Goal: Task Accomplishment & Management: Use online tool/utility

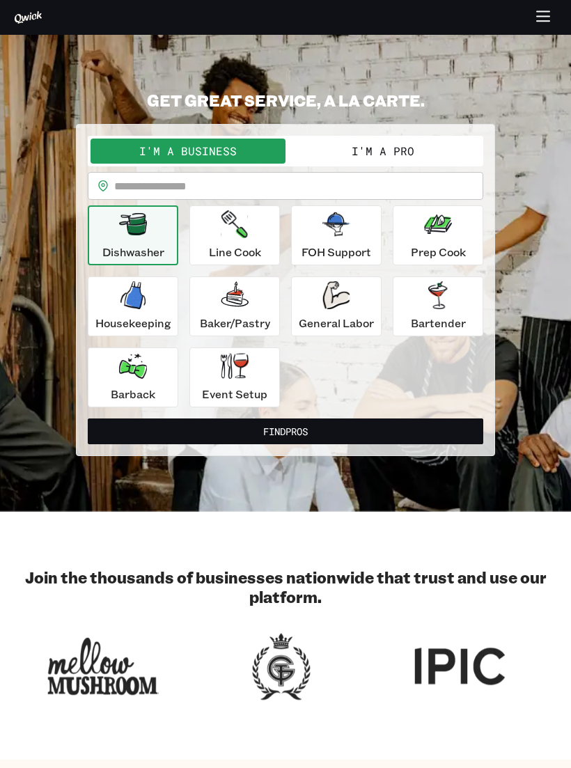
click at [383, 150] on button "I'm a Pro" at bounding box center [383, 151] width 195 height 25
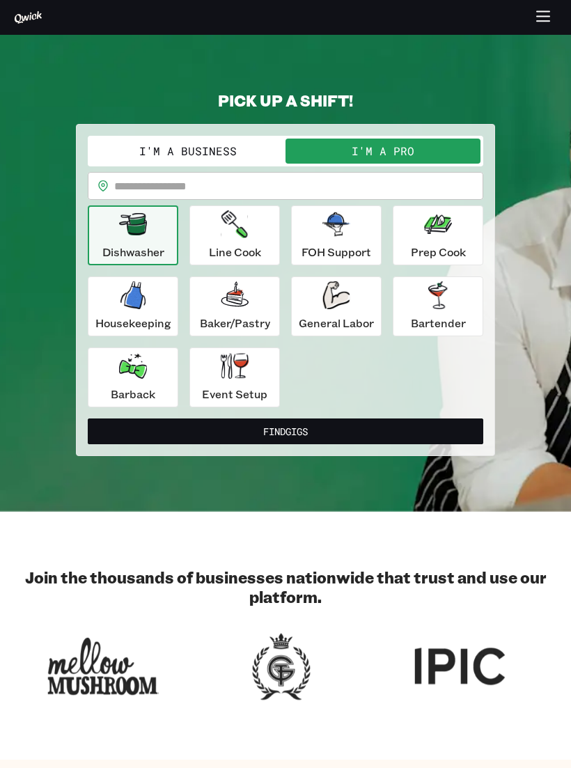
click at [170, 173] on input "text" at bounding box center [298, 186] width 369 height 28
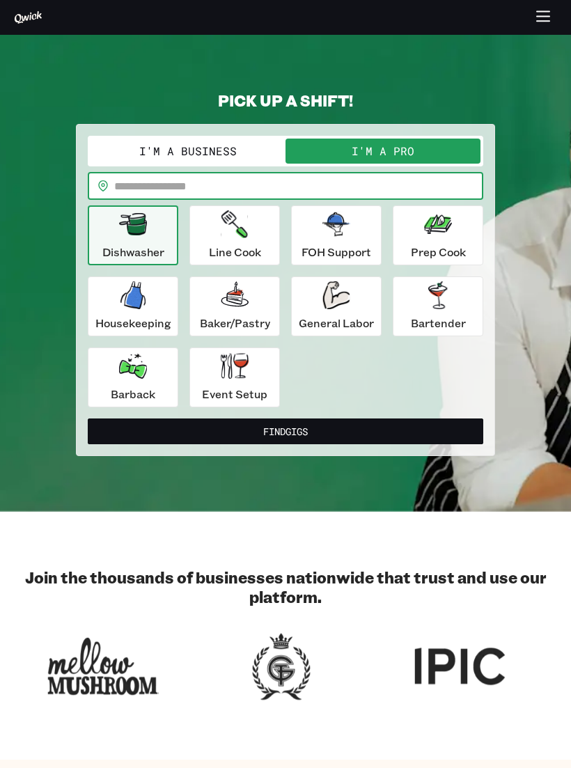
click at [210, 150] on button "I'm a Business" at bounding box center [188, 151] width 195 height 25
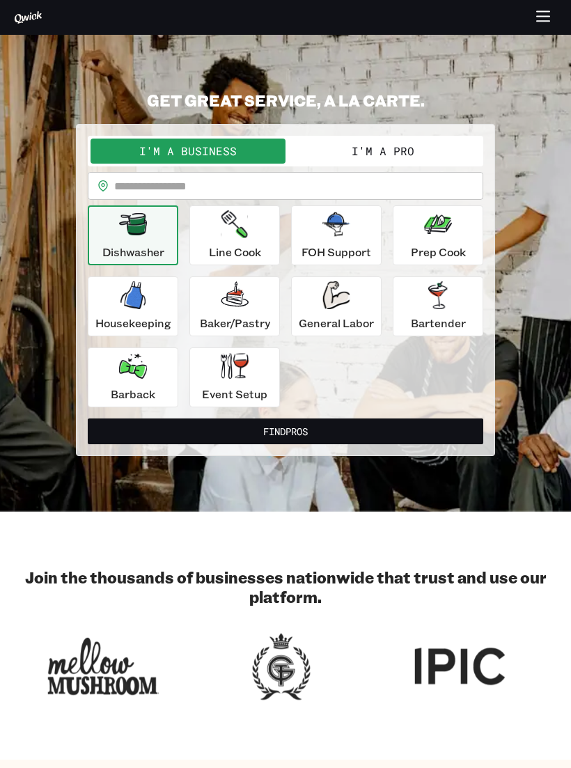
click at [393, 157] on button "I'm a Pro" at bounding box center [383, 151] width 195 height 25
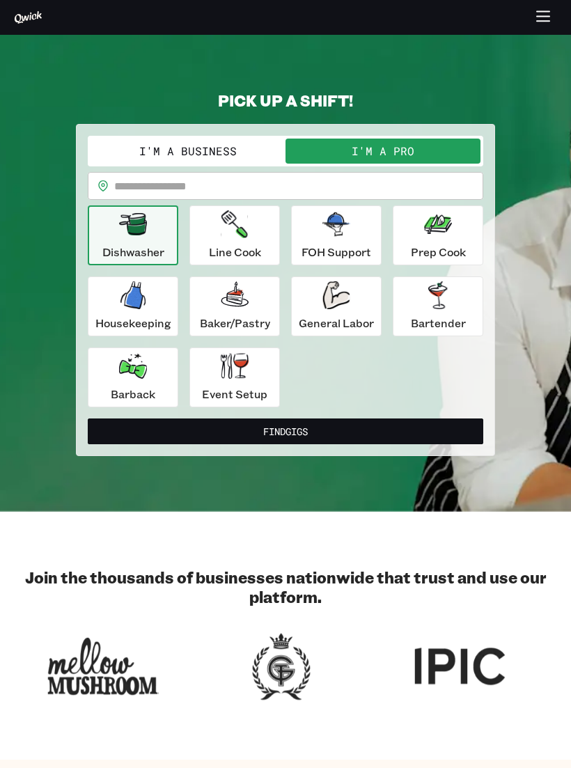
click at [141, 315] on p "Housekeeping" at bounding box center [133, 323] width 76 height 17
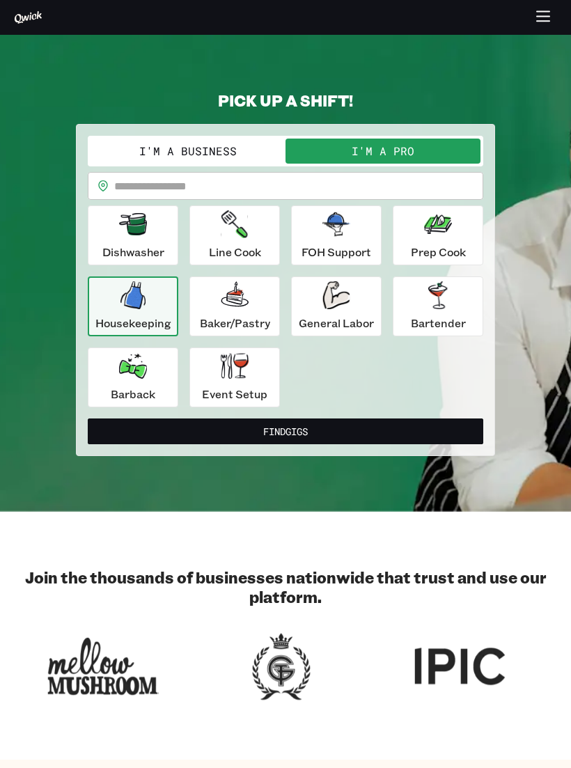
click at [243, 428] on button "Find Gigs" at bounding box center [286, 432] width 396 height 26
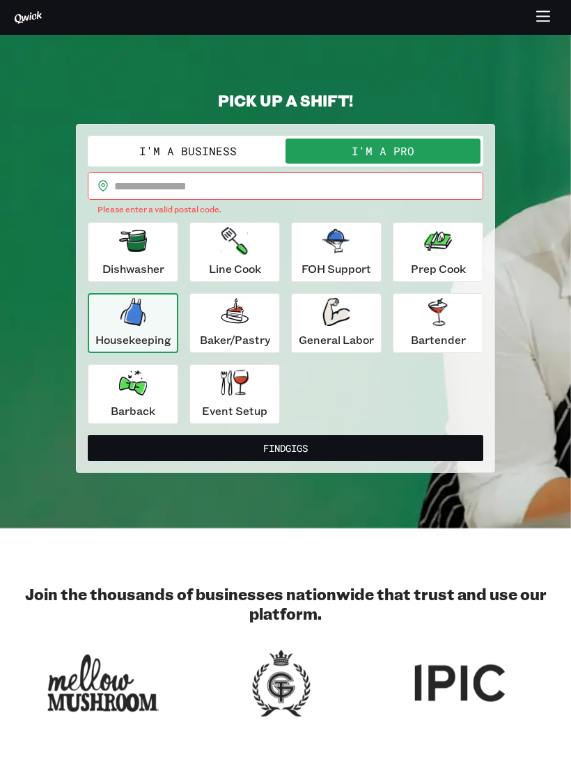
click at [305, 183] on input "text" at bounding box center [298, 186] width 369 height 28
type input "*"
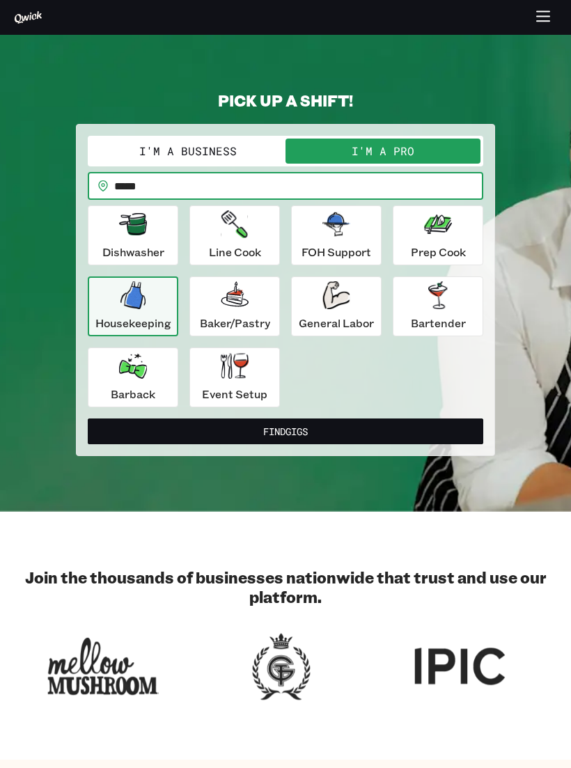
type input "*****"
click at [289, 435] on button "Find Gigs" at bounding box center [286, 432] width 396 height 26
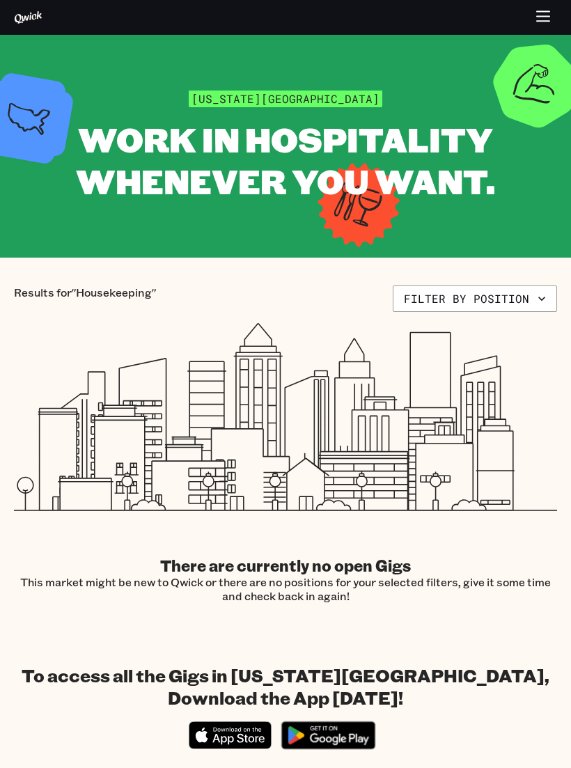
click at [517, 295] on button "Filter by position" at bounding box center [475, 299] width 164 height 26
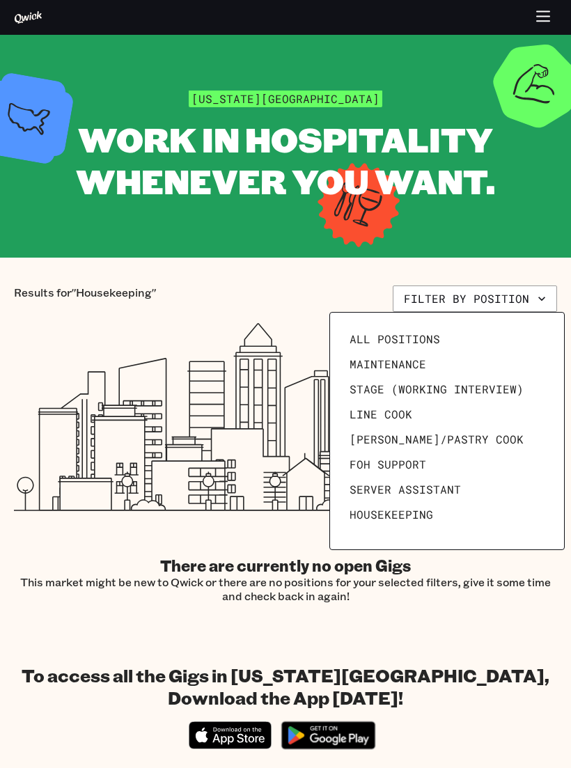
click at [402, 510] on span "Housekeeping" at bounding box center [392, 515] width 84 height 14
click at [513, 256] on div at bounding box center [285, 384] width 571 height 768
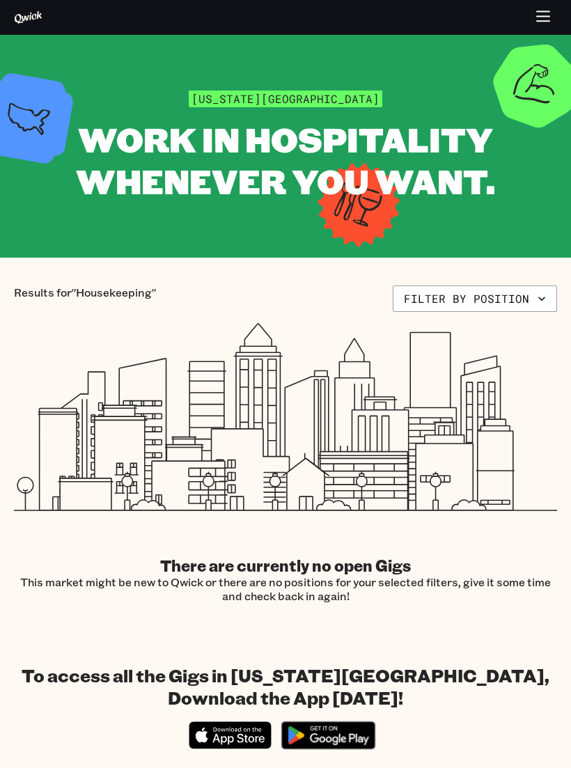
click at [546, 299] on icon "button" at bounding box center [542, 299] width 14 height 14
